Goal: Task Accomplishment & Management: Complete application form

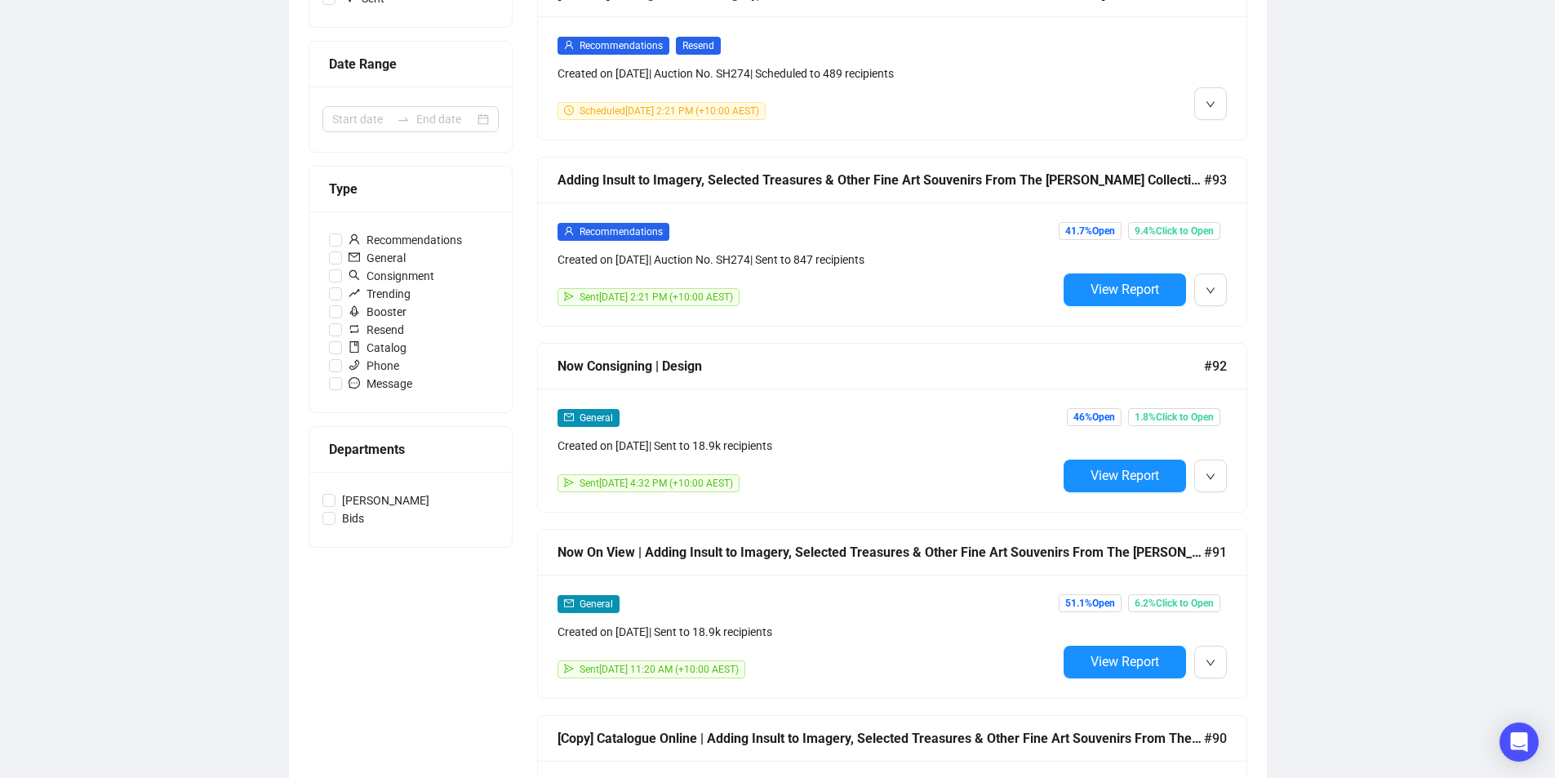
scroll to position [408, 0]
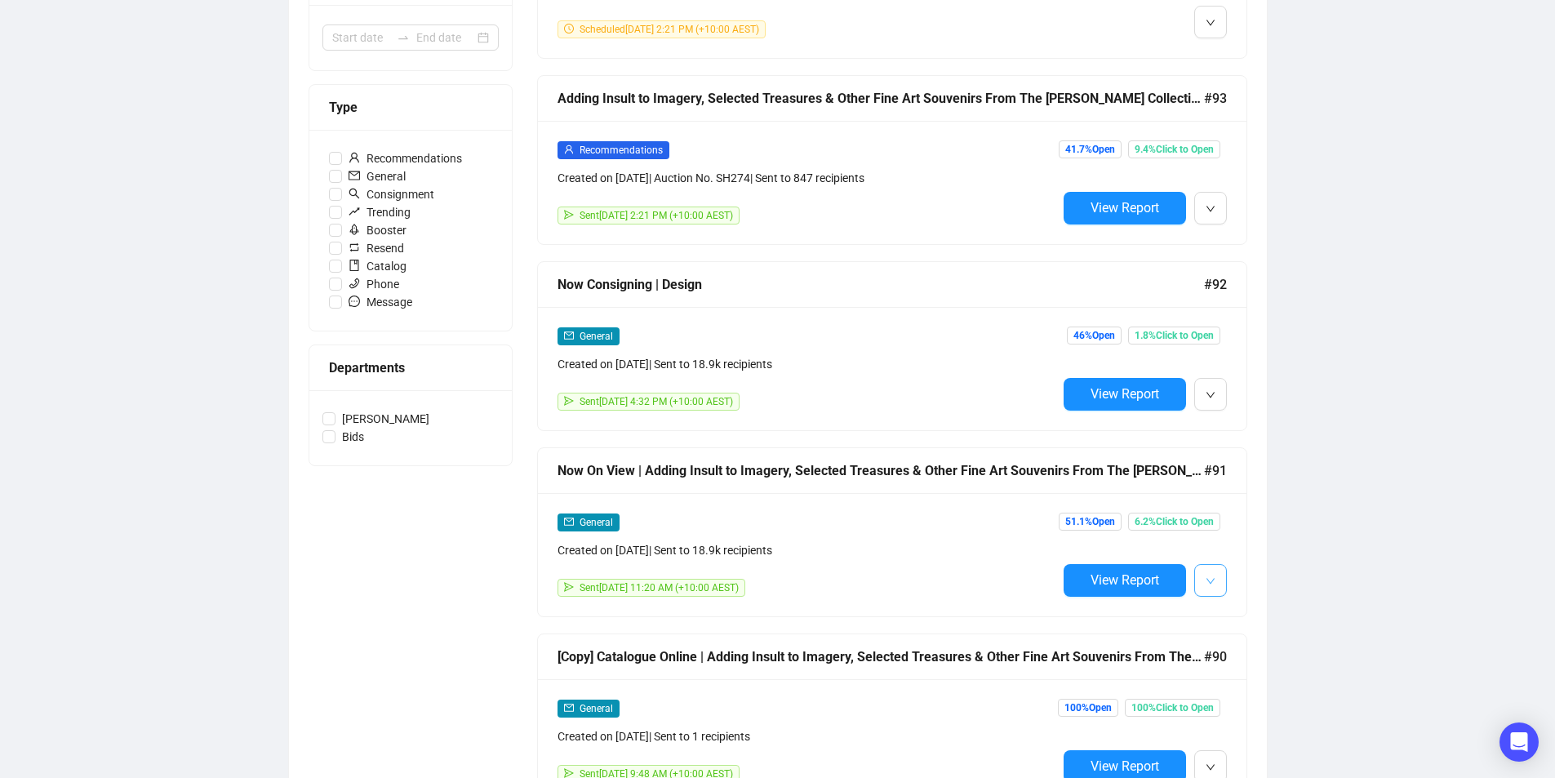
click at [1216, 565] on button "button" at bounding box center [1210, 580] width 33 height 33
click at [1253, 659] on span "Duplicate" at bounding box center [1250, 665] width 47 height 13
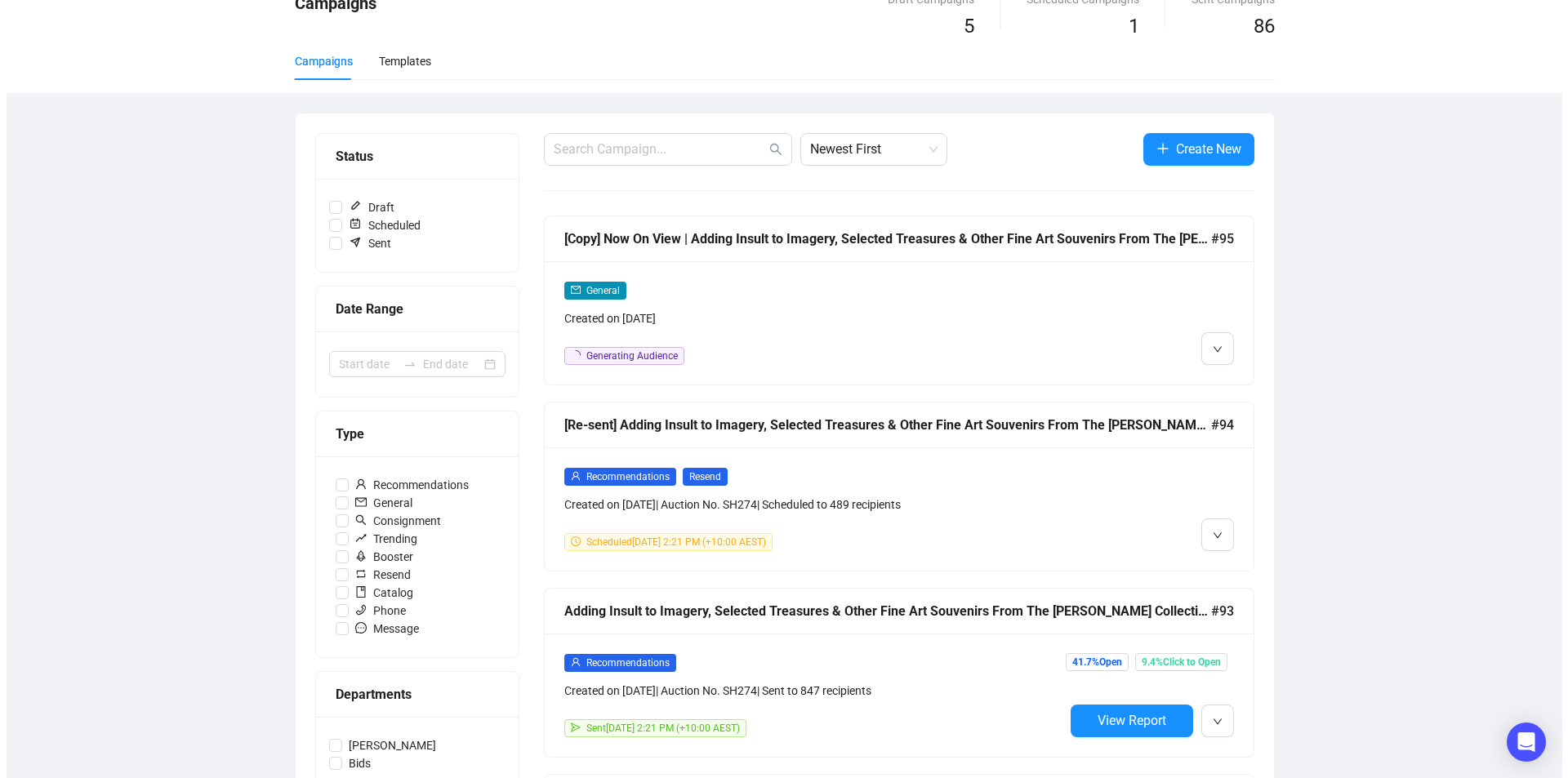
scroll to position [0, 0]
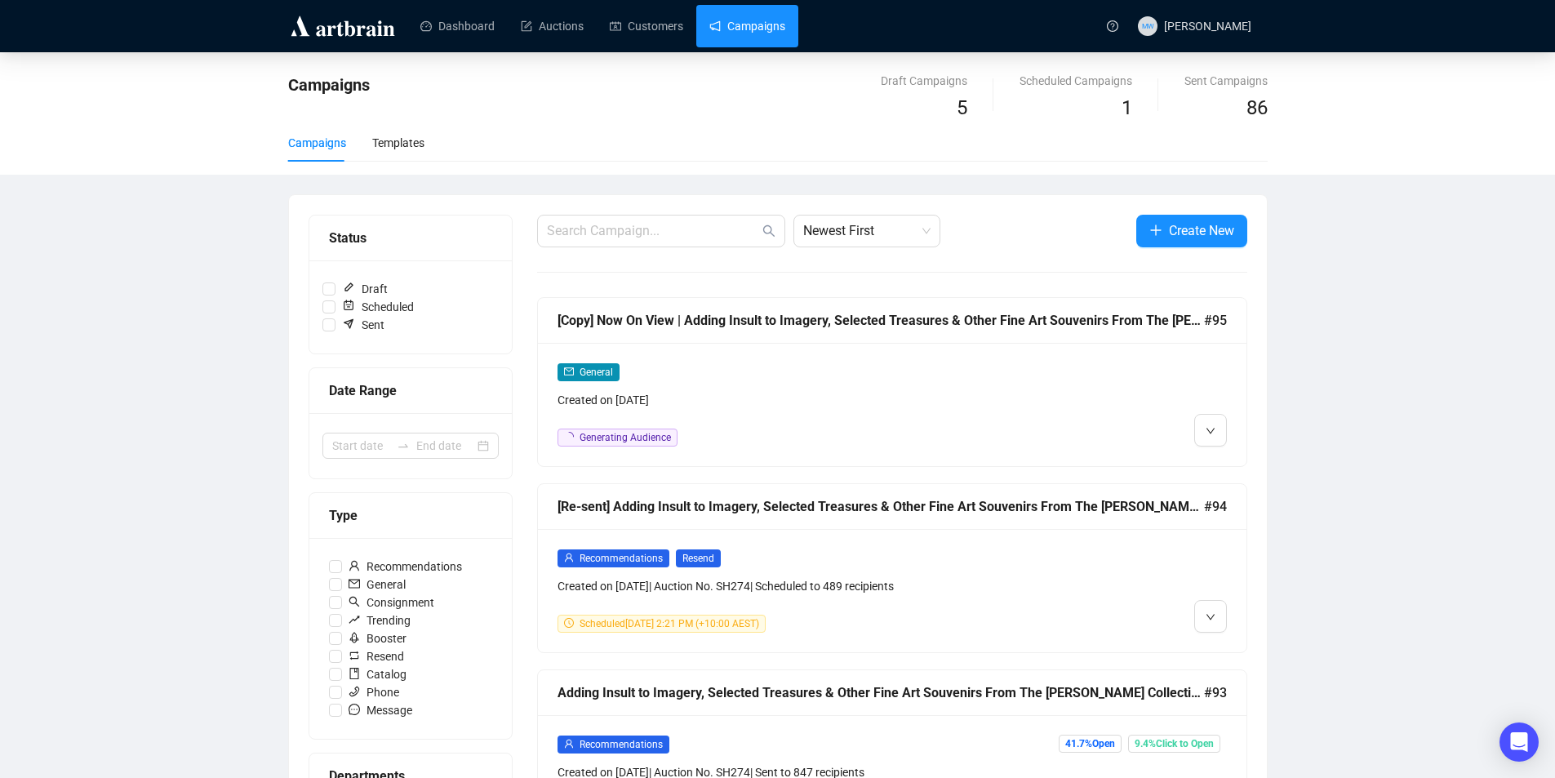
click at [933, 331] on div "[Copy] Now On View | Adding Insult to Imagery, Selected Treasures & Other Fine …" at bounding box center [892, 321] width 709 height 46
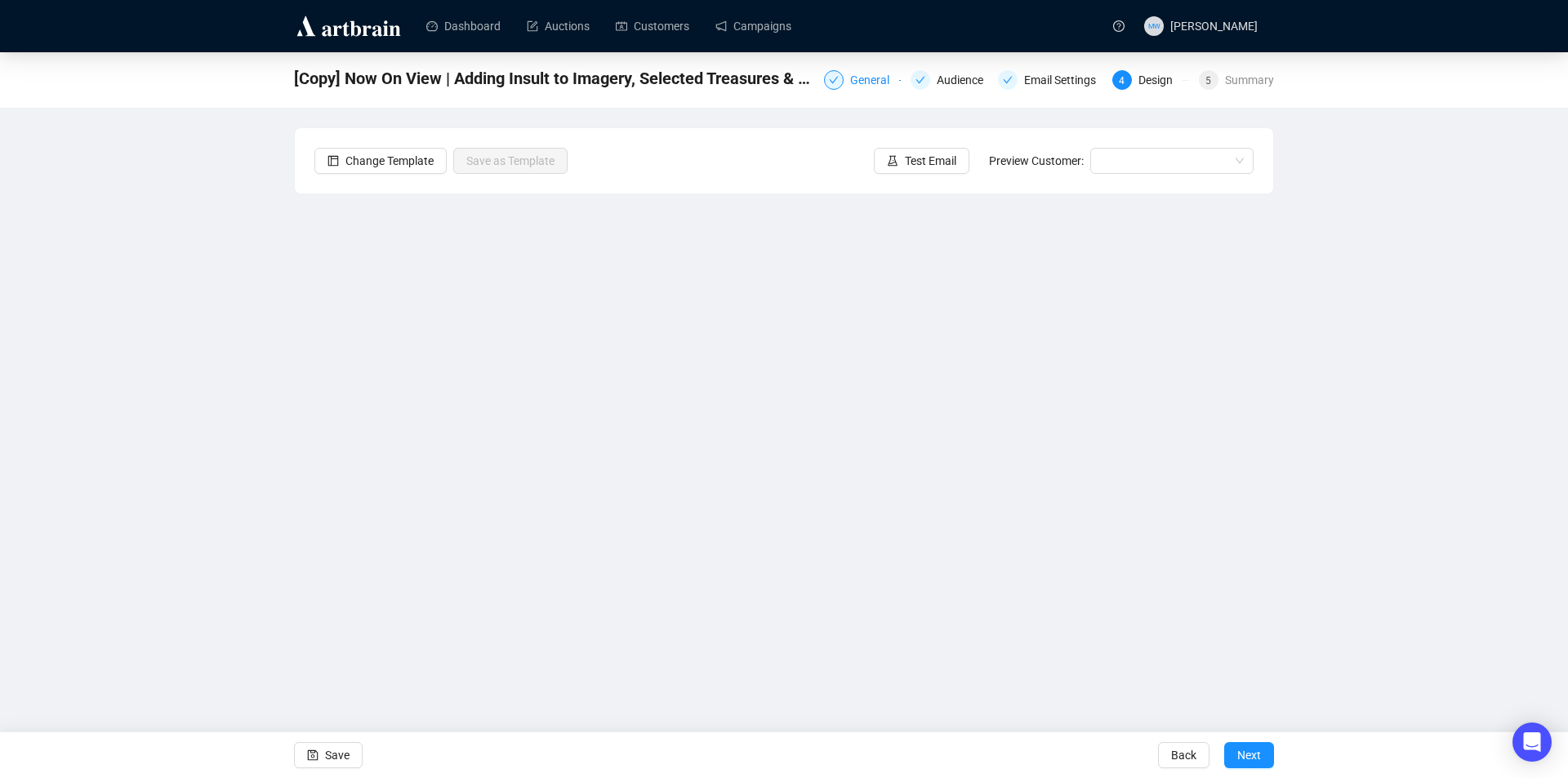
click at [858, 78] on div "General" at bounding box center [874, 80] width 49 height 20
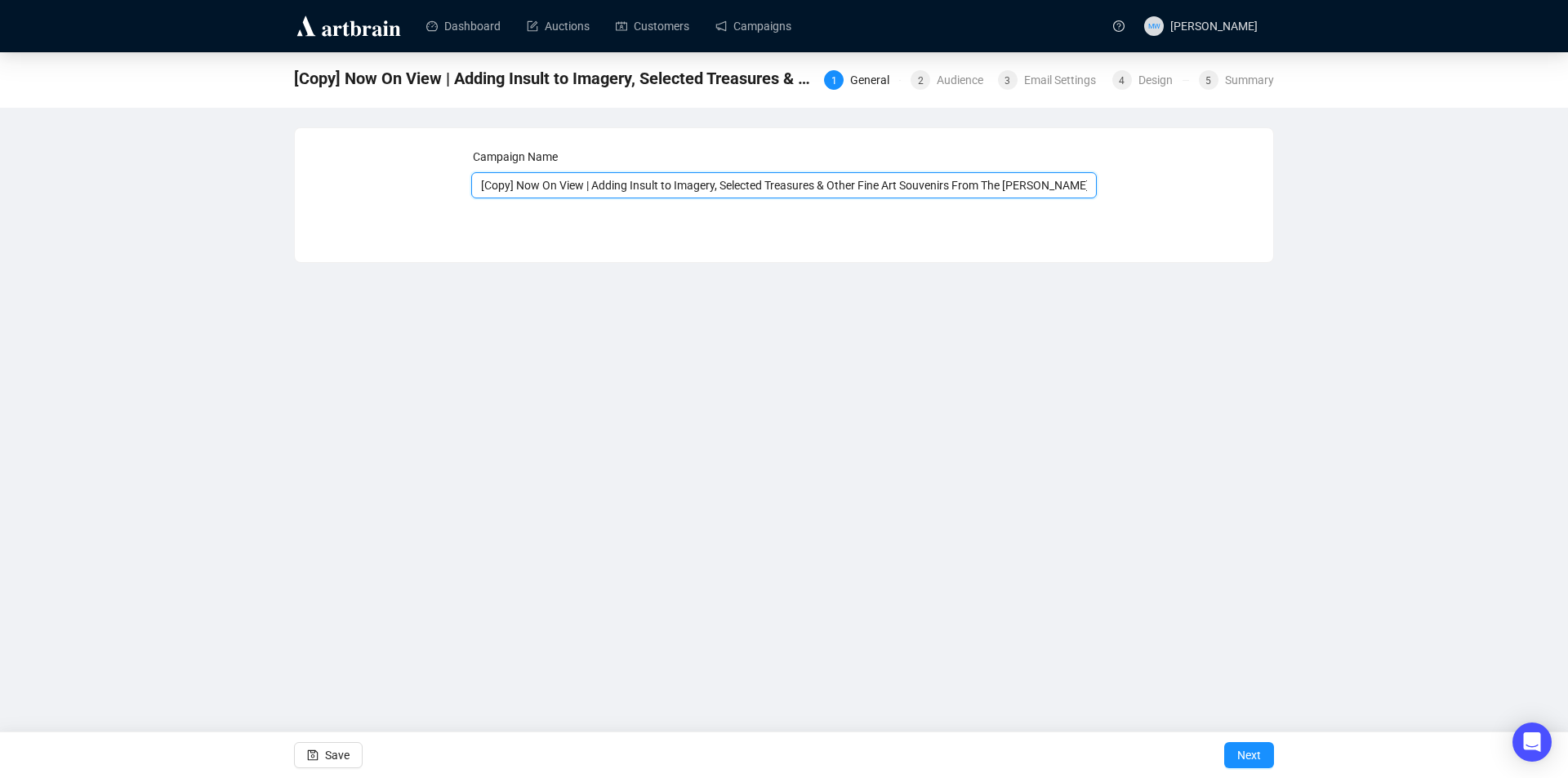
drag, startPoint x: 585, startPoint y: 178, endPoint x: 446, endPoint y: 179, distance: 138.8
click at [446, 182] on div "Campaign Name [Copy] Now On View | Adding Insult to Imagery, Selected Treasures…" at bounding box center [783, 183] width 939 height 70
type input "Last Weekend To View | Adding Insult to Imagery, Selected Treasures & Other Fin…"
click at [330, 755] on span "Save" at bounding box center [337, 755] width 24 height 46
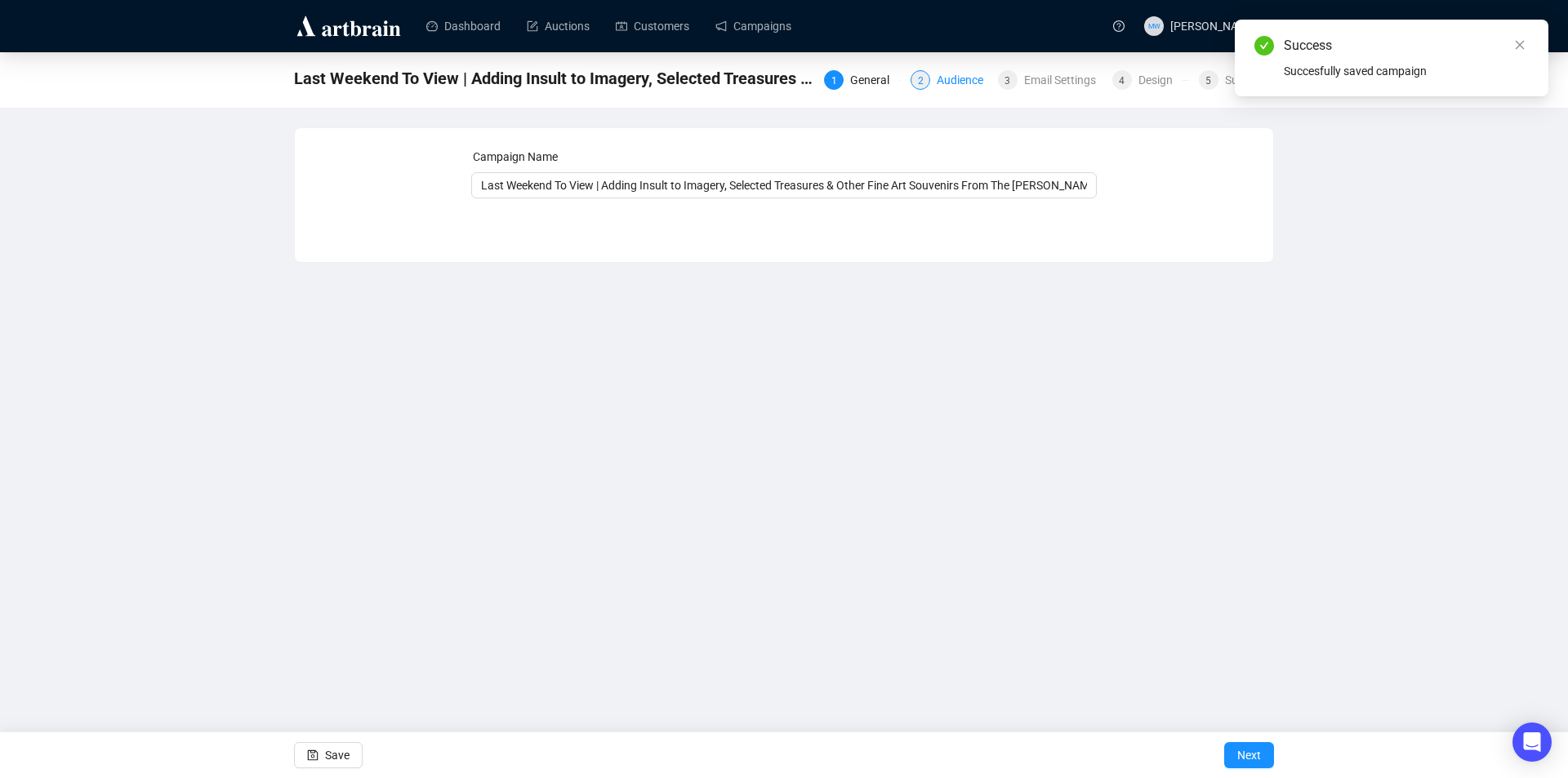
click at [957, 86] on div "Audience" at bounding box center [964, 80] width 56 height 20
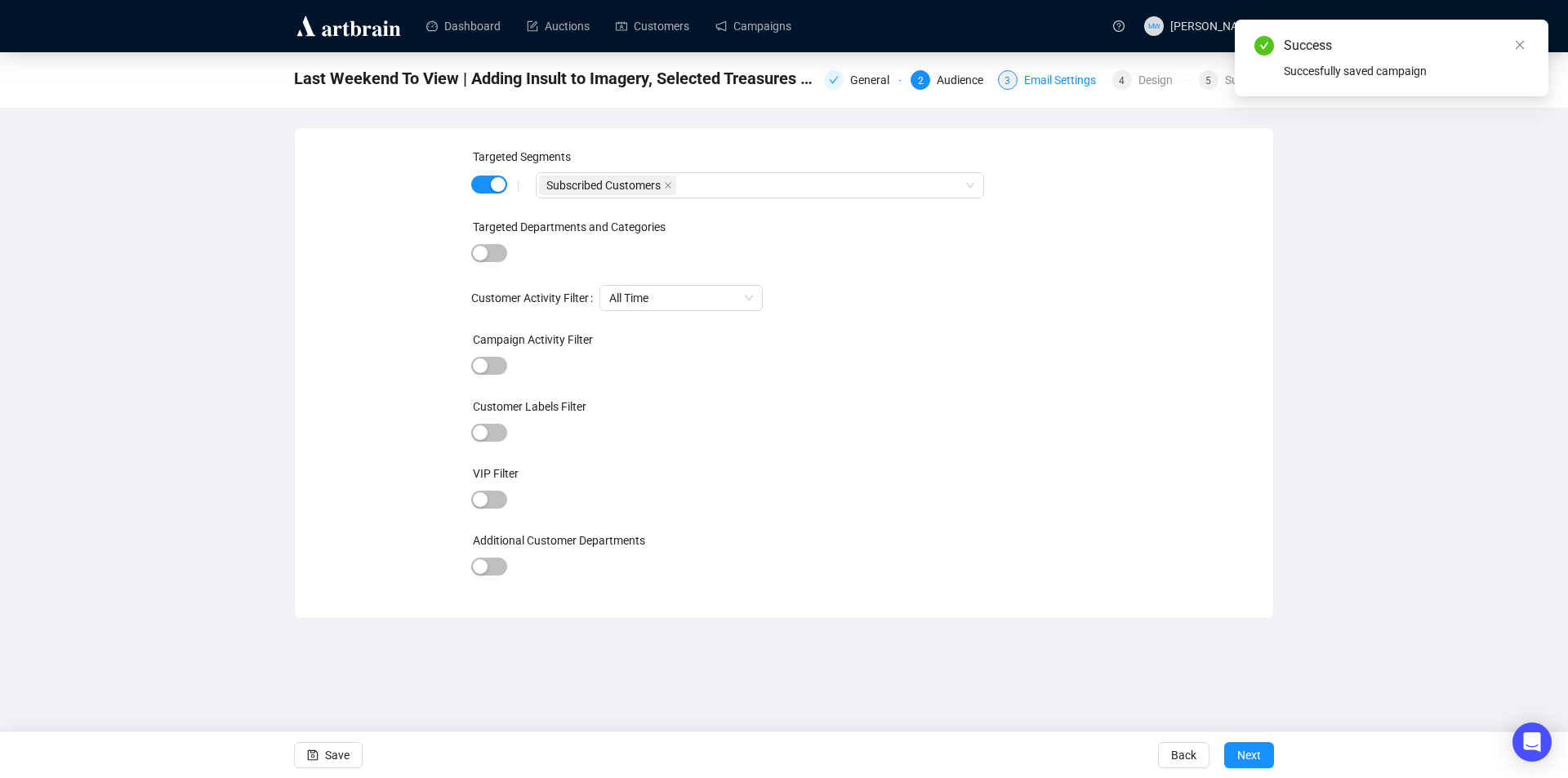
click at [1038, 84] on div "Email Settings" at bounding box center [1065, 80] width 82 height 20
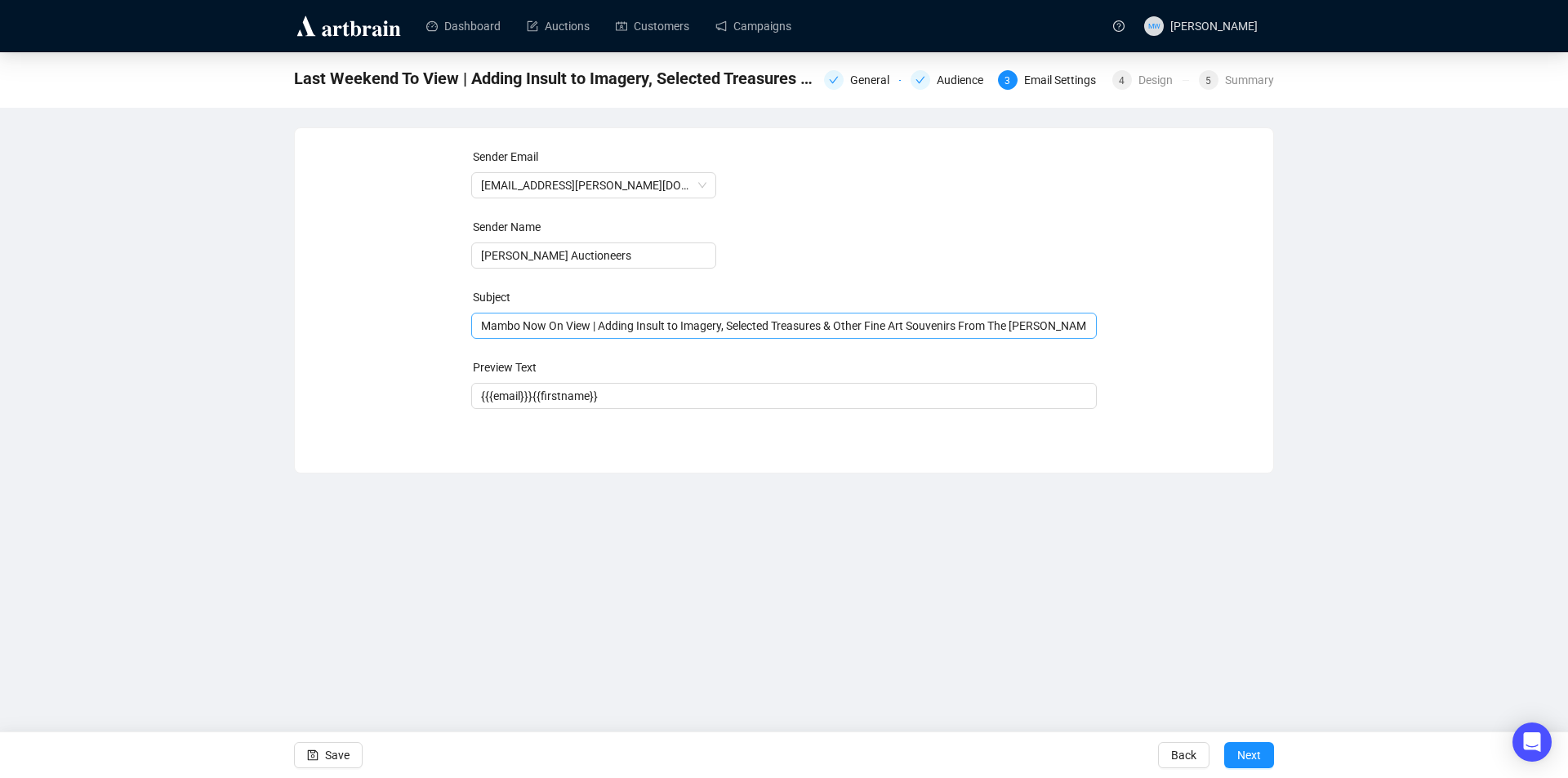
click at [564, 327] on span "Mambo Now On View | Adding Insult to Imagery, Selected Treasures & Other Fine A…" at bounding box center [784, 325] width 626 height 13
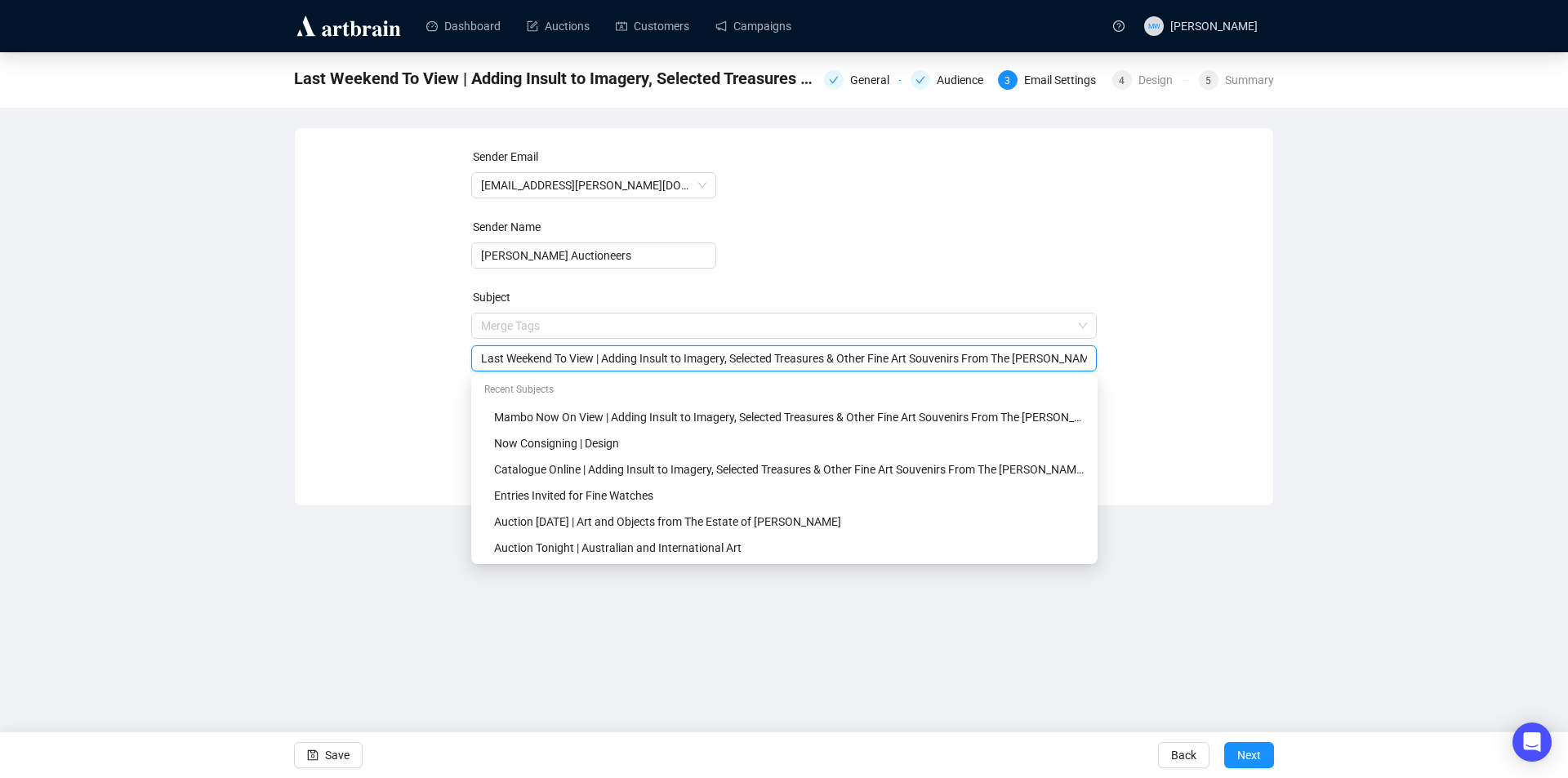
type input "Last Weekend To View | Adding Insult to Imagery, Selected Treasures & Other Fin…"
click at [362, 409] on div "Sender Email [EMAIL_ADDRESS][PERSON_NAME][DOMAIN_NAME] Sender Name [PERSON_NAME…" at bounding box center [783, 305] width 939 height 314
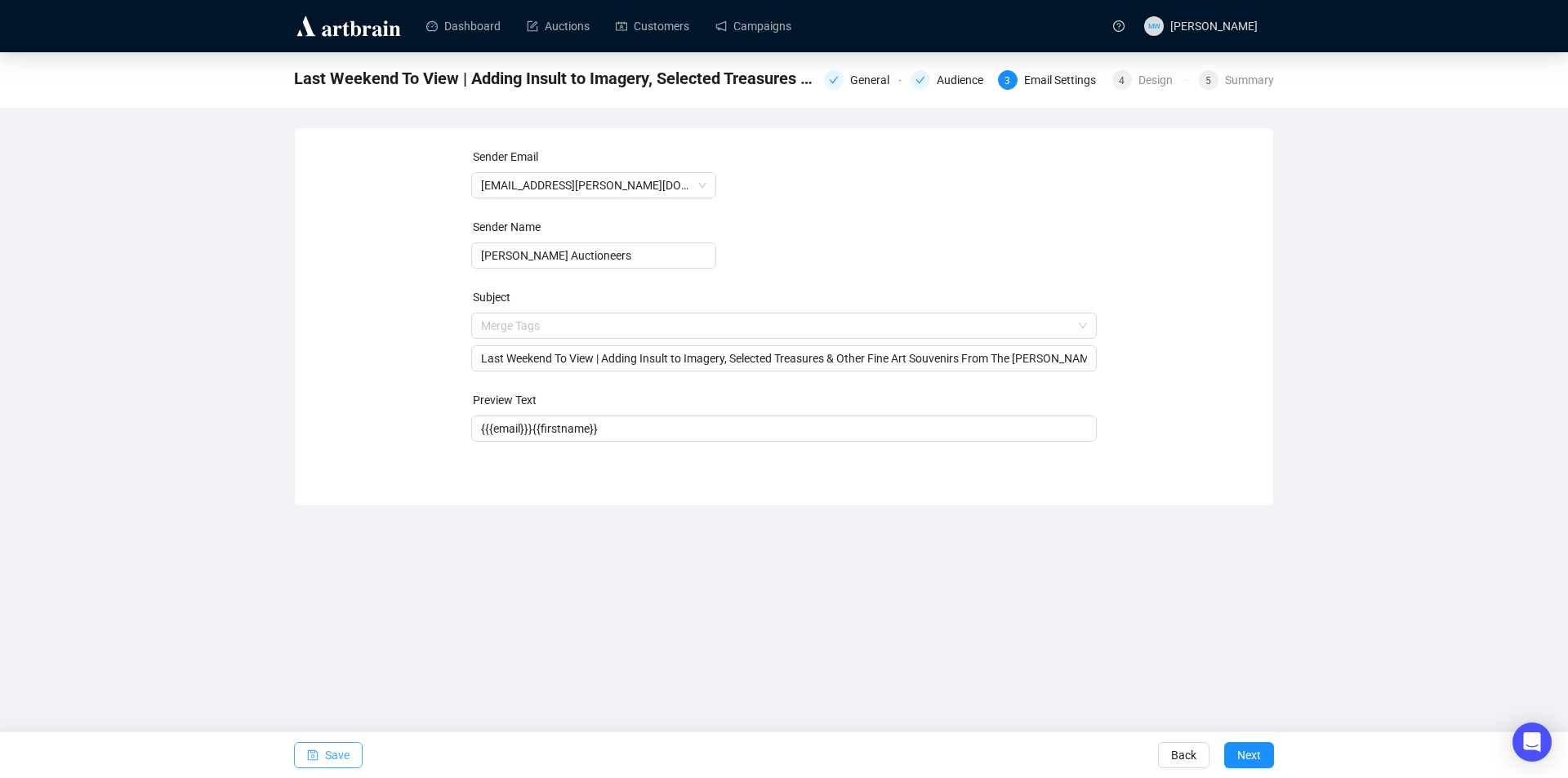
click at [334, 752] on span "Save" at bounding box center [337, 755] width 24 height 46
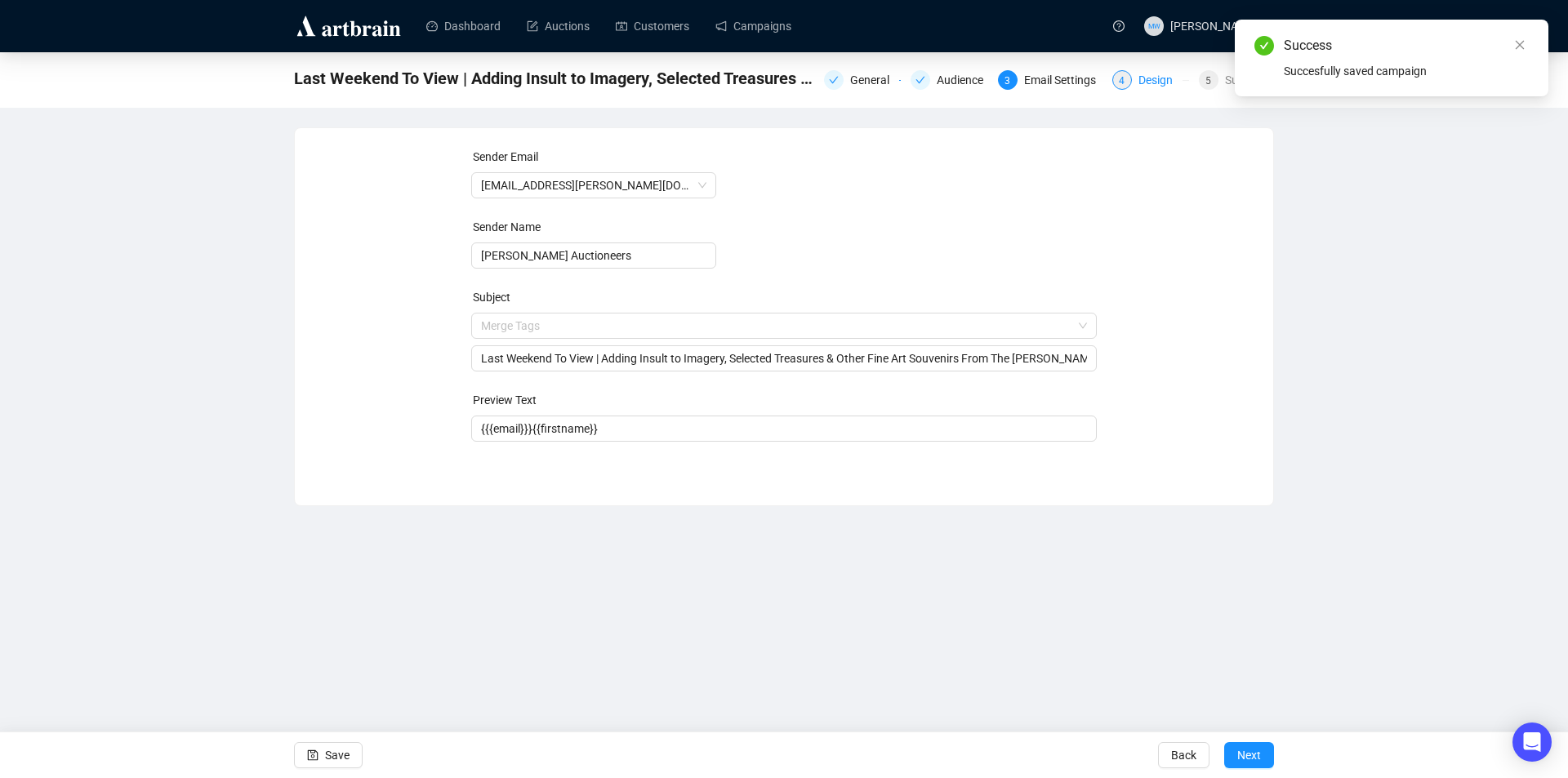
click at [1163, 86] on div "Design" at bounding box center [1160, 80] width 44 height 20
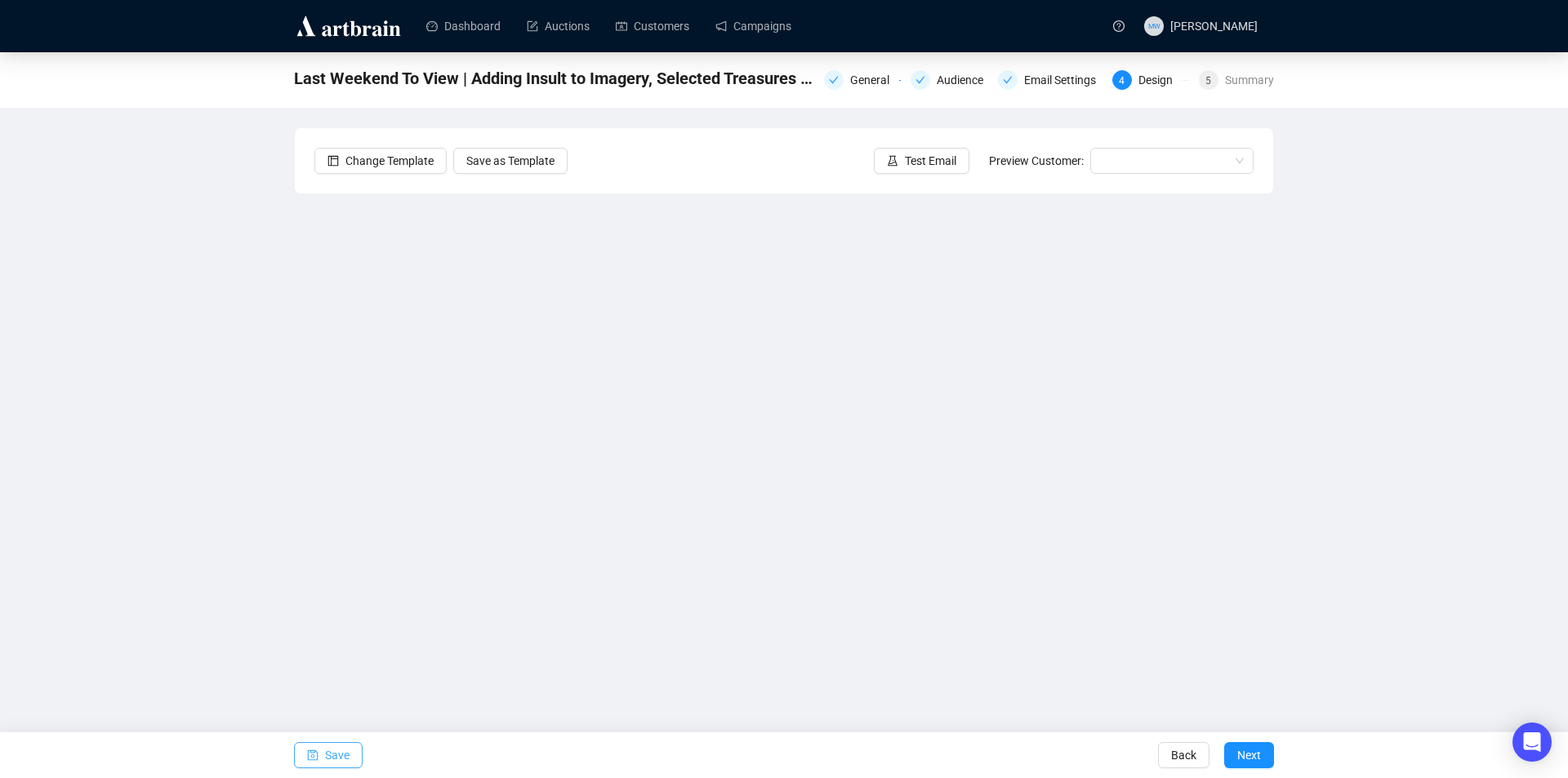
click at [314, 750] on icon "save" at bounding box center [313, 755] width 11 height 11
click at [349, 754] on button "Save" at bounding box center [328, 755] width 69 height 26
click at [346, 754] on span "Save" at bounding box center [337, 755] width 24 height 46
click at [315, 751] on icon "save" at bounding box center [313, 755] width 11 height 11
